Goal: Transaction & Acquisition: Purchase product/service

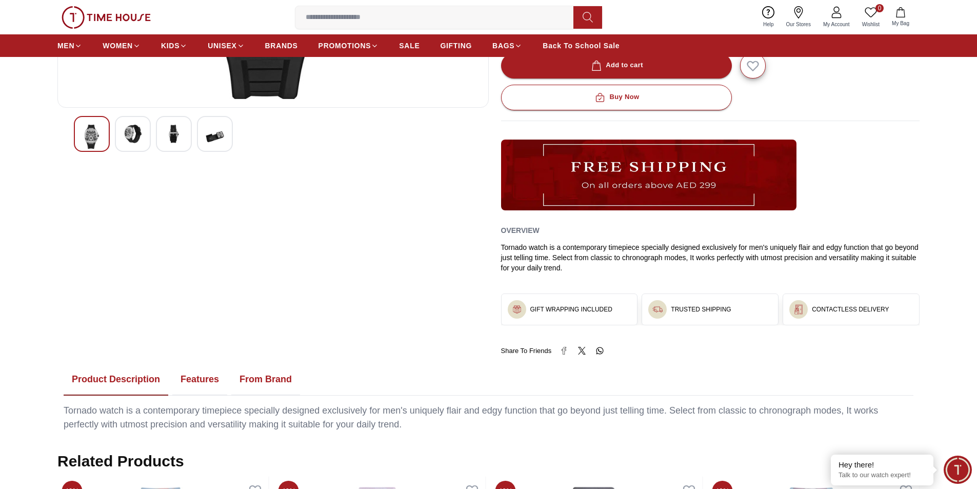
scroll to position [103, 0]
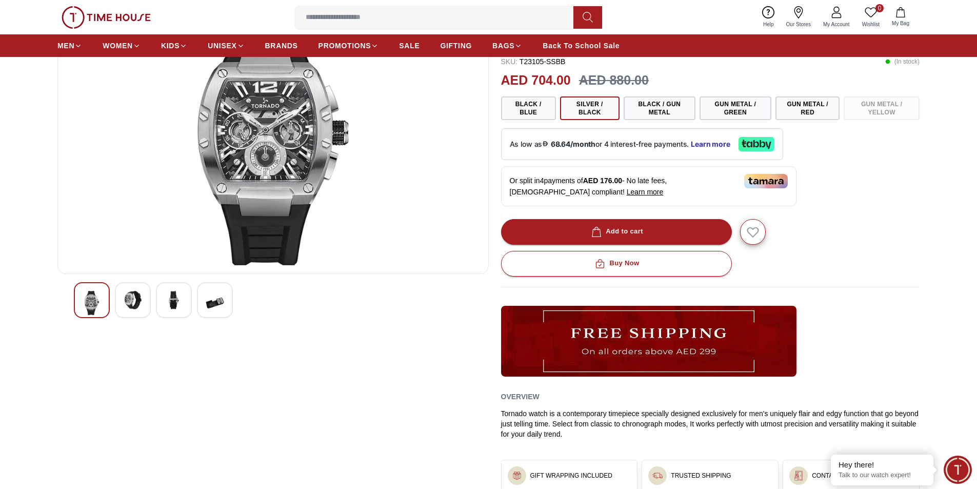
click at [424, 12] on input at bounding box center [438, 17] width 286 height 21
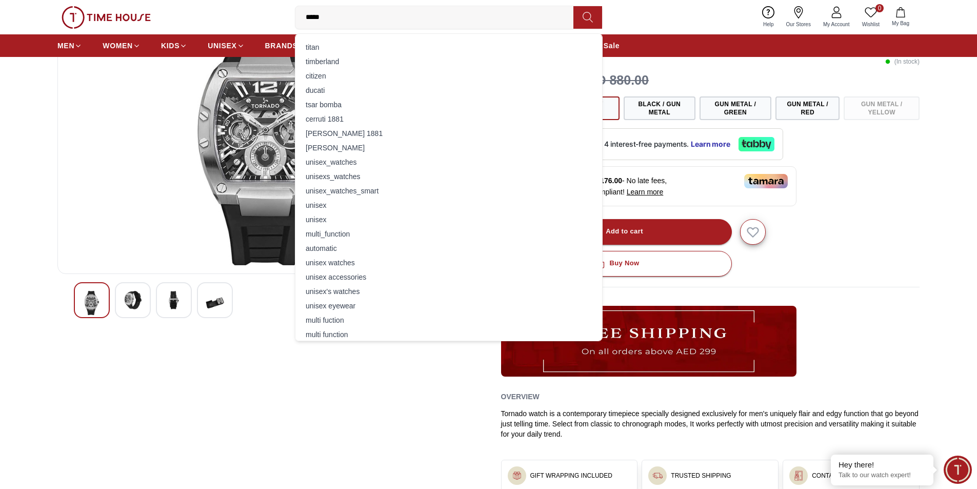
type input "******"
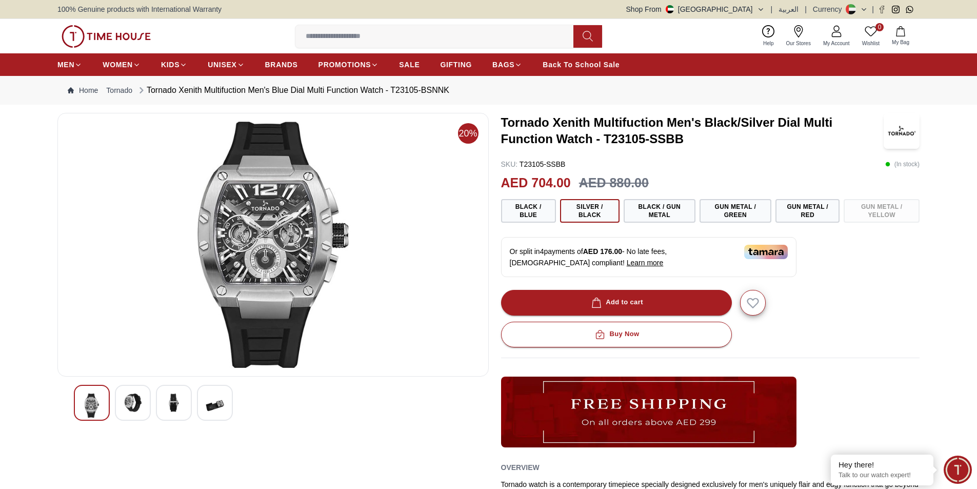
scroll to position [103, 0]
